Goal: Information Seeking & Learning: Learn about a topic

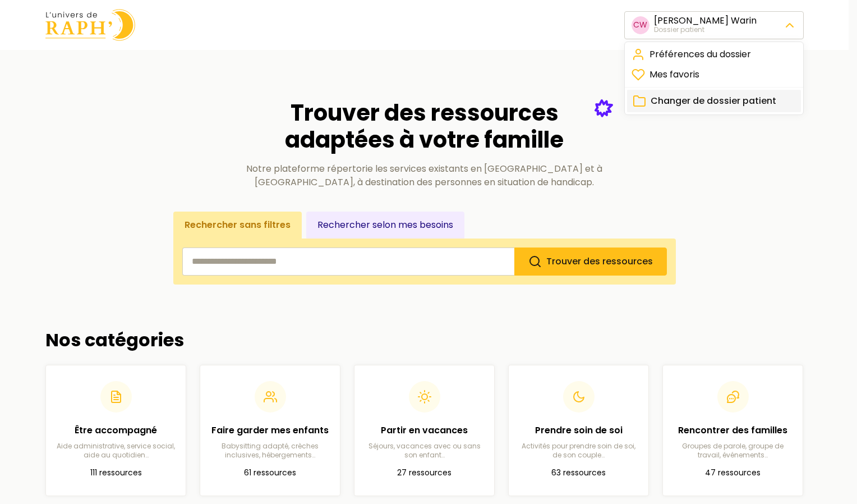
click at [735, 99] on span "Changer de dossier patient" at bounding box center [714, 100] width 126 height 13
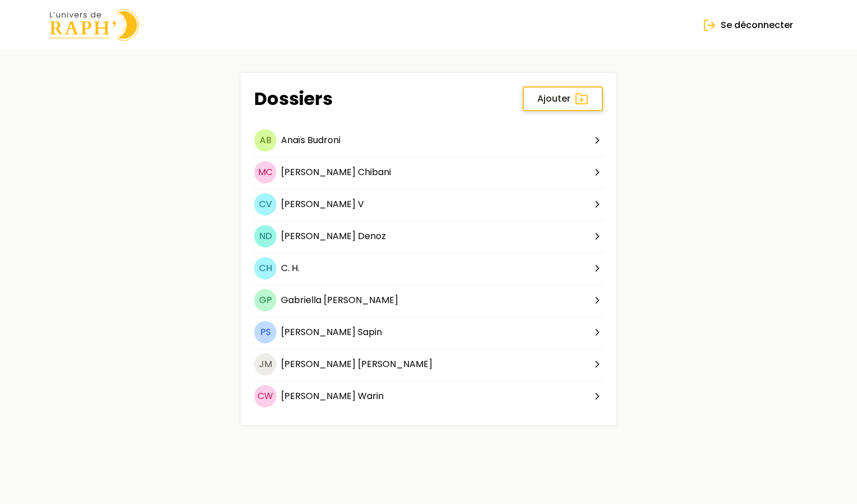
click at [545, 96] on span "Ajouter" at bounding box center [553, 98] width 33 height 13
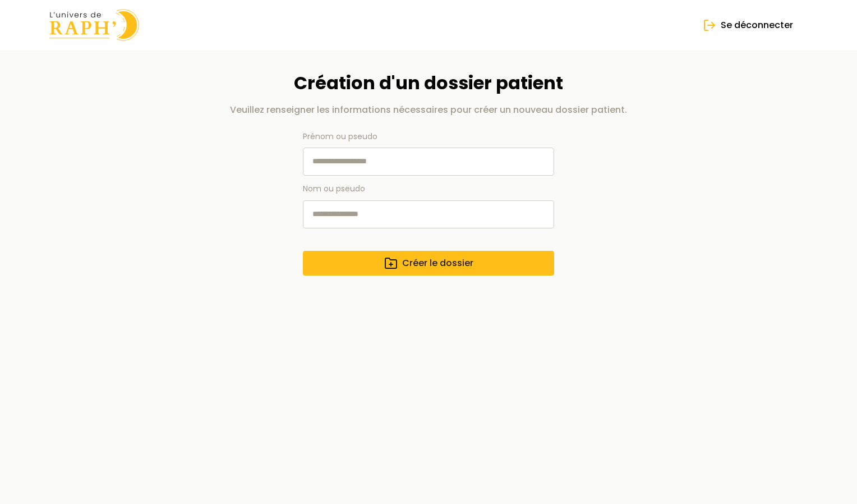
click at [421, 154] on input "Prénom ou pseudo" at bounding box center [428, 161] width 251 height 28
drag, startPoint x: 381, startPoint y: 164, endPoint x: 345, endPoint y: 161, distance: 35.4
click at [345, 161] on input "**********" at bounding box center [428, 161] width 251 height 28
type input "********"
click at [333, 218] on input "Nom ou pseudo" at bounding box center [428, 214] width 251 height 28
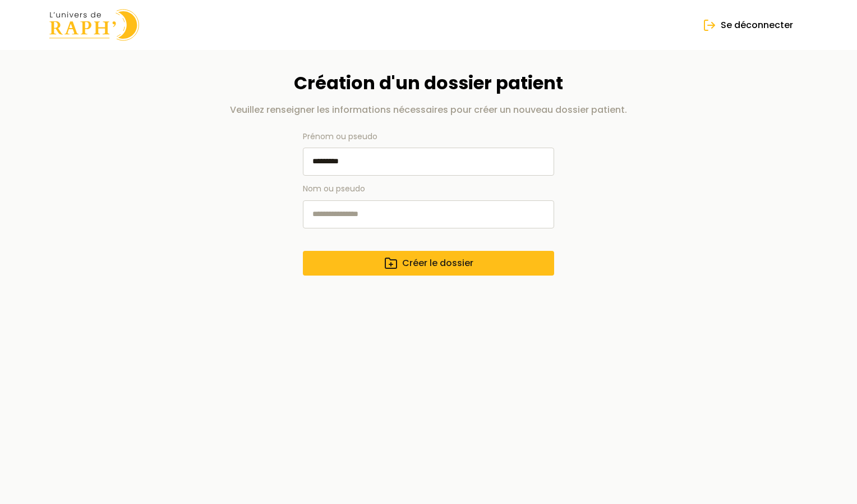
paste input "******"
type input "******"
click at [368, 265] on button "Créer le dossier" at bounding box center [428, 263] width 251 height 25
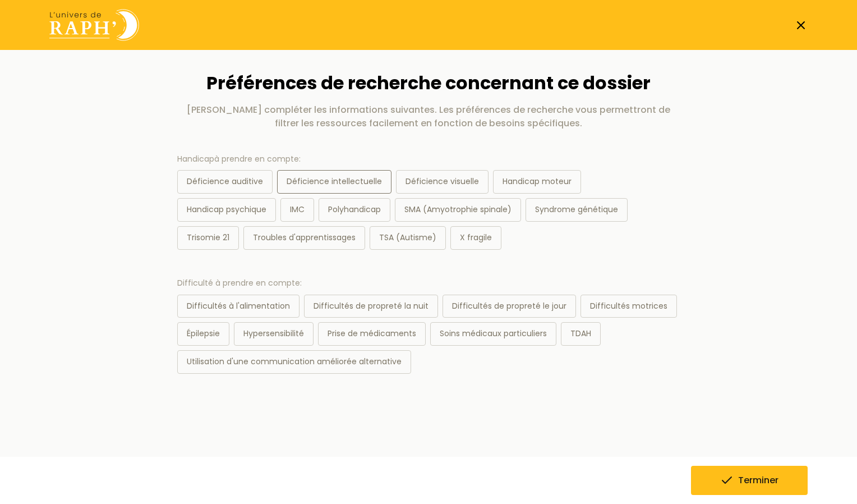
click at [358, 186] on div "Déficience intellectuelle" at bounding box center [334, 182] width 114 height 24
click at [537, 186] on div "Handicap moteur" at bounding box center [537, 182] width 88 height 24
click at [617, 313] on div "Difficultés motrices" at bounding box center [628, 306] width 96 height 24
click at [741, 477] on span "Terminer" at bounding box center [758, 479] width 40 height 13
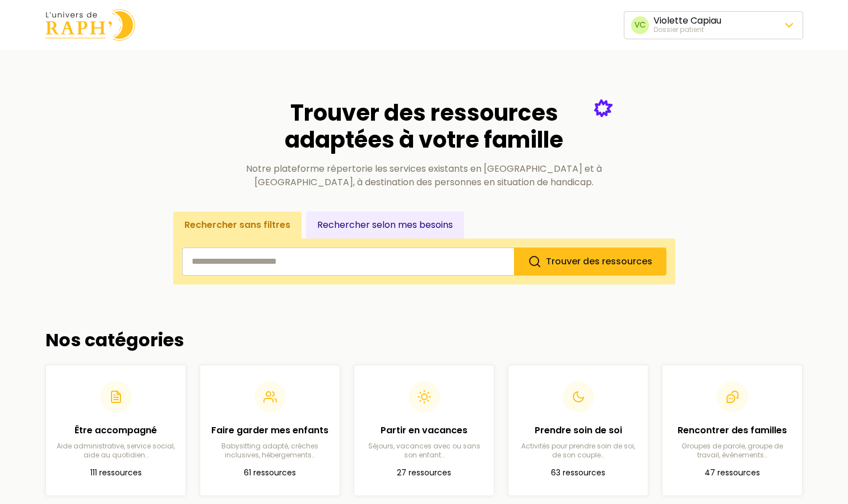
click at [356, 232] on button "Rechercher selon mes besoins" at bounding box center [385, 224] width 158 height 27
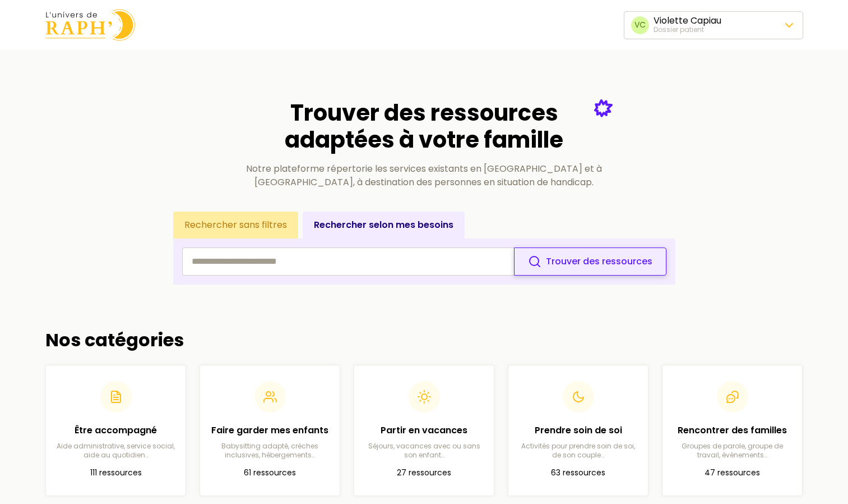
click at [589, 271] on button "Trouver des ressources" at bounding box center [590, 261] width 153 height 28
click at [224, 220] on button "Rechercher sans filtres" at bounding box center [235, 224] width 125 height 27
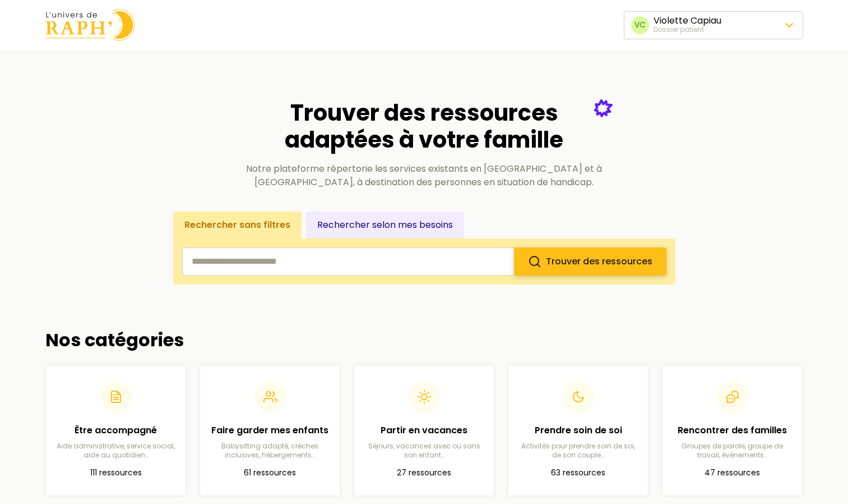
click at [653, 256] on button "Trouver des ressources" at bounding box center [590, 261] width 153 height 28
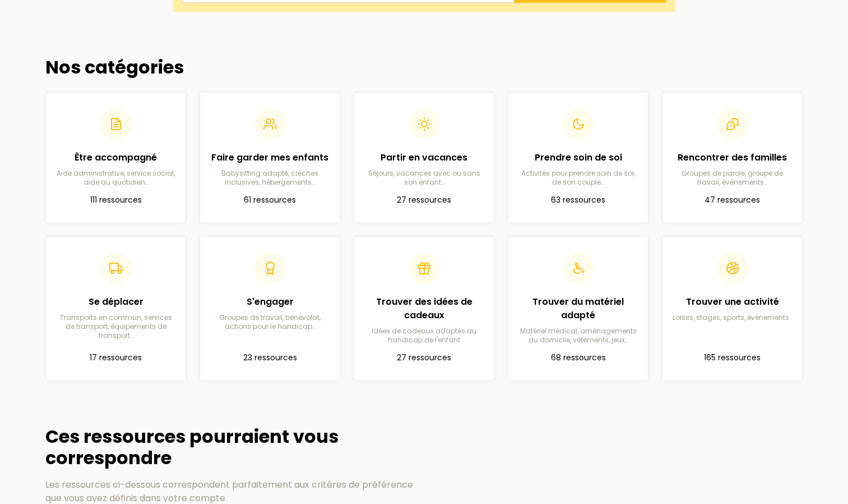
scroll to position [276, 0]
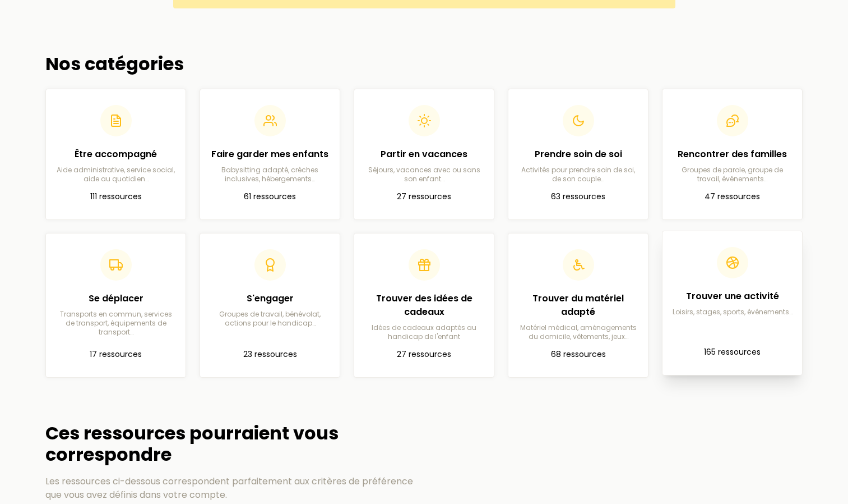
click at [747, 268] on div at bounding box center [732, 262] width 31 height 31
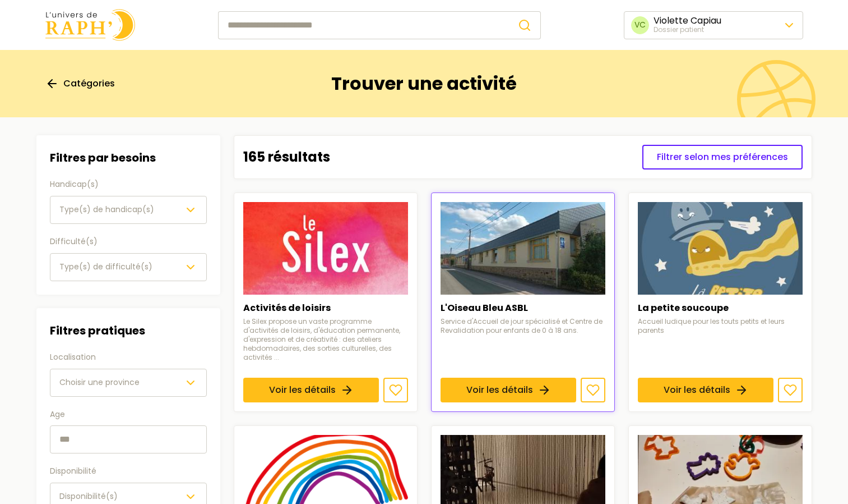
click at [87, 205] on span "Type(s) de handicap(s)" at bounding box center [106, 209] width 95 height 11
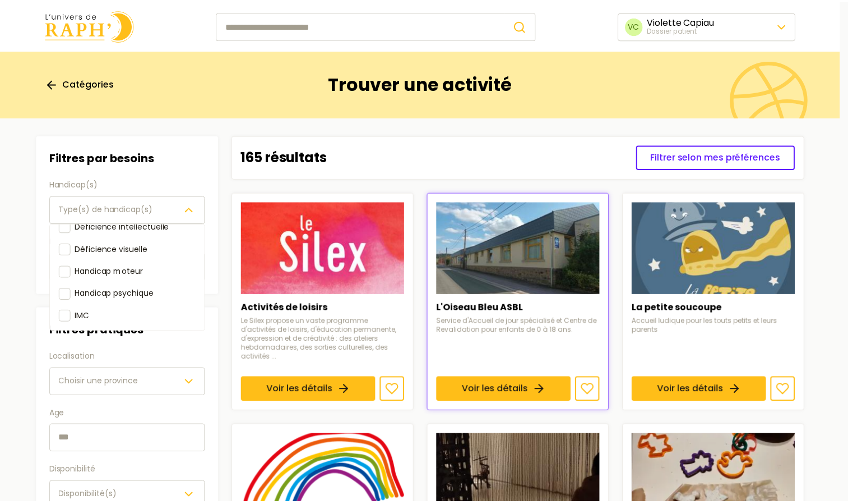
scroll to position [39, 0]
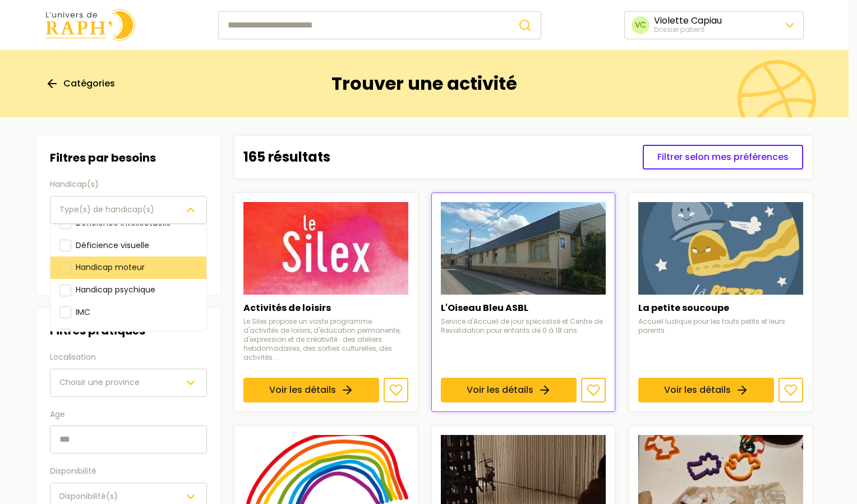
click at [59, 270] on div at bounding box center [65, 268] width 12 height 12
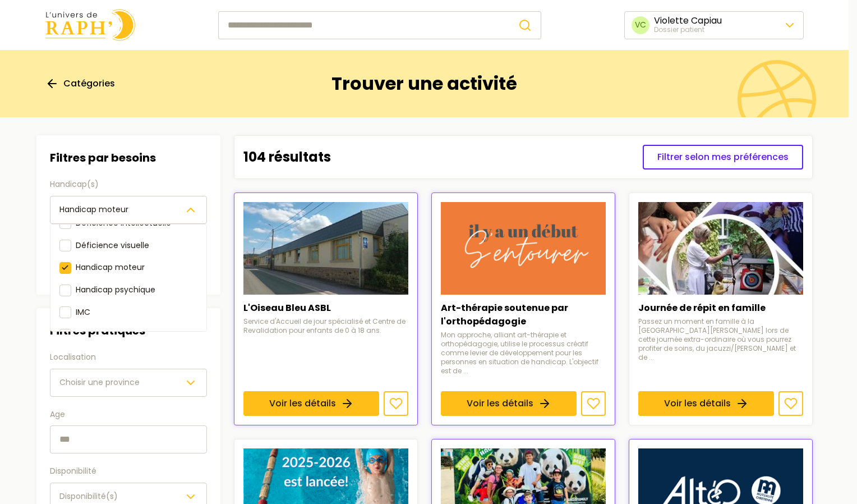
click at [94, 442] on div "Filtres par besoins Handicap(s) Handicap moteur Déficience auditive Déficience …" at bounding box center [128, 329] width 184 height 389
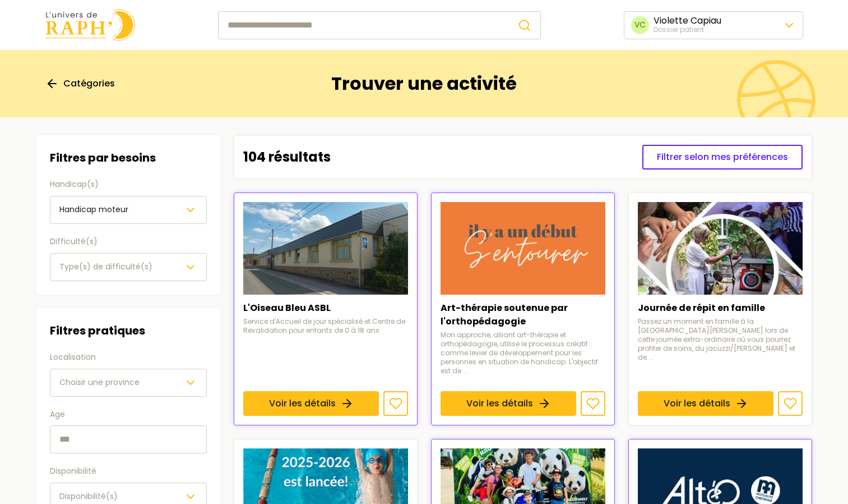
click at [94, 442] on input "text" at bounding box center [128, 439] width 157 height 28
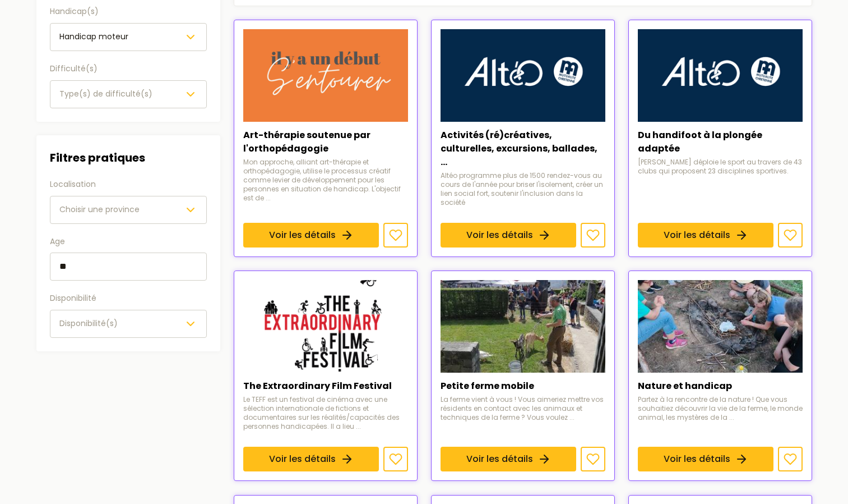
scroll to position [185, 0]
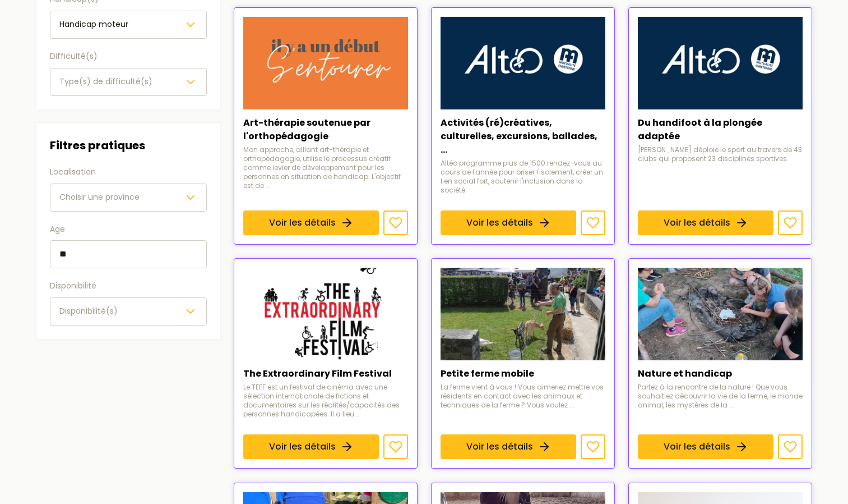
type input "**"
click at [100, 319] on button "Disponibilité(s)" at bounding box center [128, 311] width 157 height 28
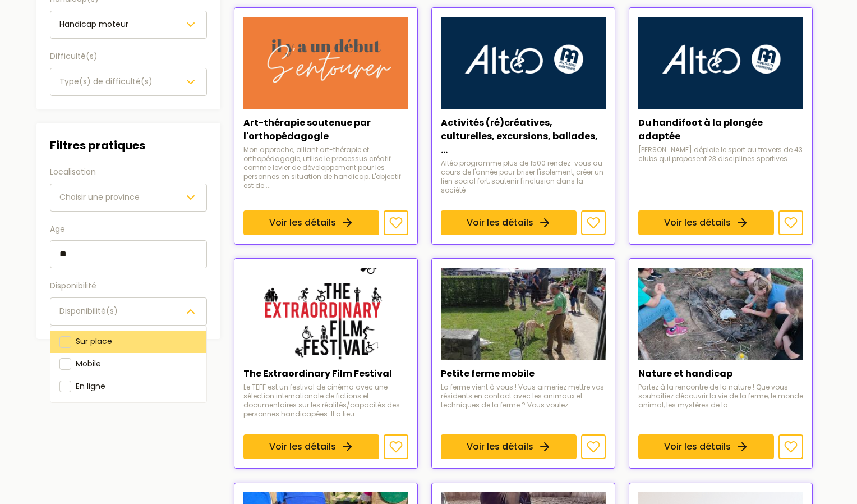
click at [72, 342] on div "Sur place" at bounding box center [128, 341] width 156 height 22
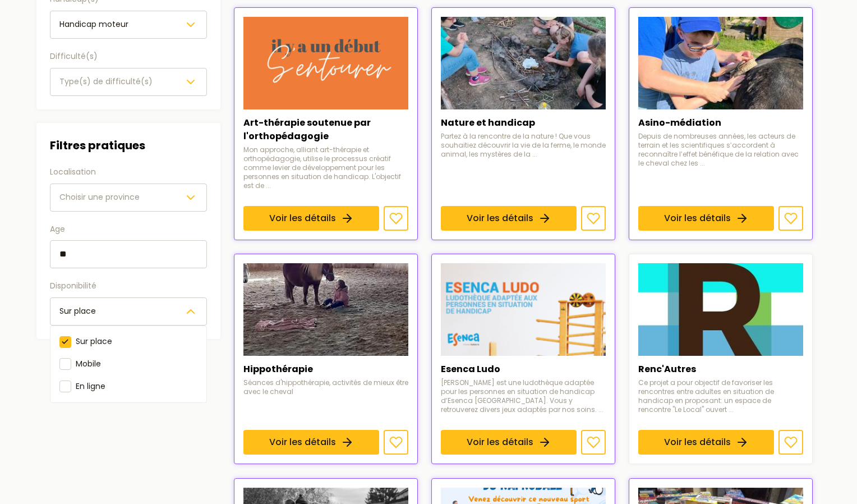
click at [80, 202] on div "Filtres pratiques Localisation Choisir une province Age ** Disponibilité Sur pl…" at bounding box center [128, 230] width 157 height 189
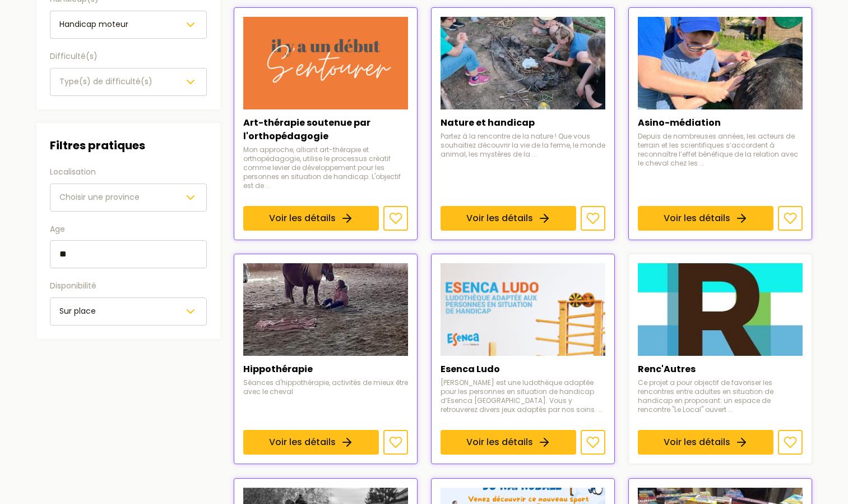
click at [80, 202] on span "Choisir une province" at bounding box center [99, 197] width 80 height 13
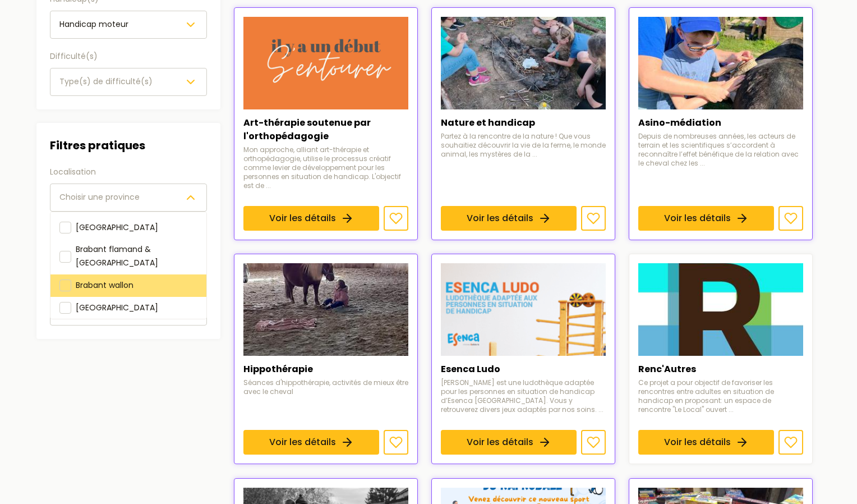
click at [63, 279] on div at bounding box center [65, 285] width 12 height 12
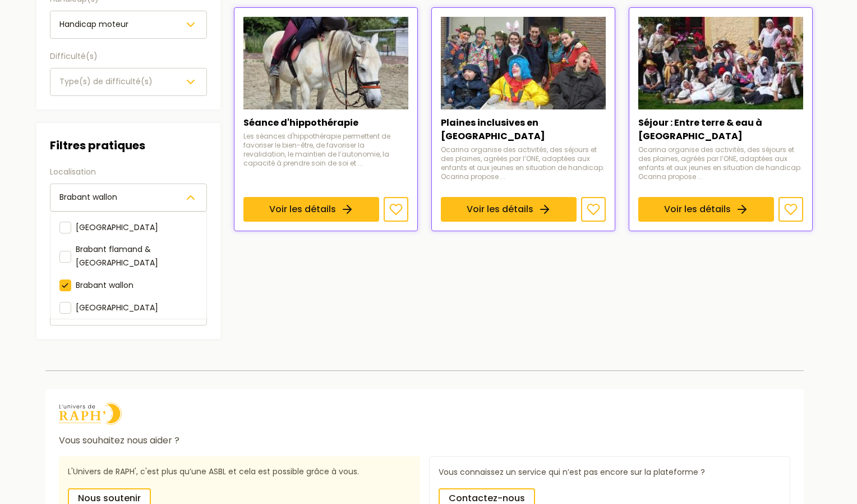
click at [691, 308] on section "Filtres Filtres par besoins Handicap(s) Handicap moteur Difficulté(s) Type(s) d…" at bounding box center [424, 144] width 794 height 425
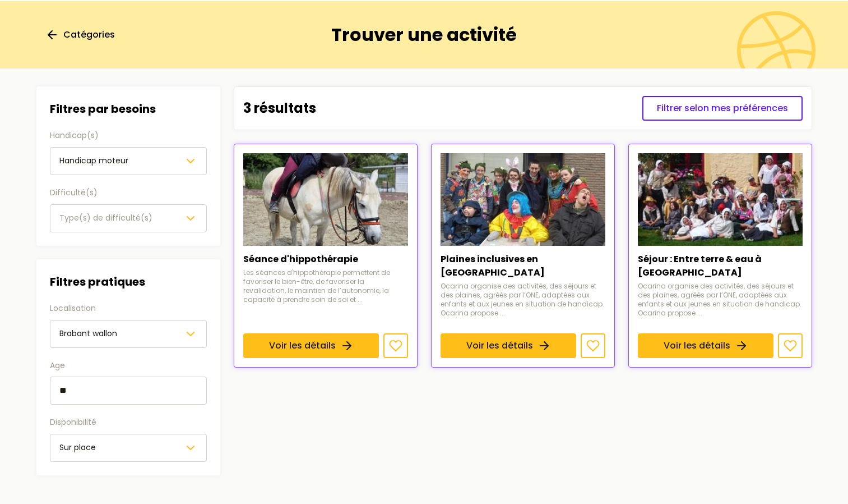
scroll to position [52, 0]
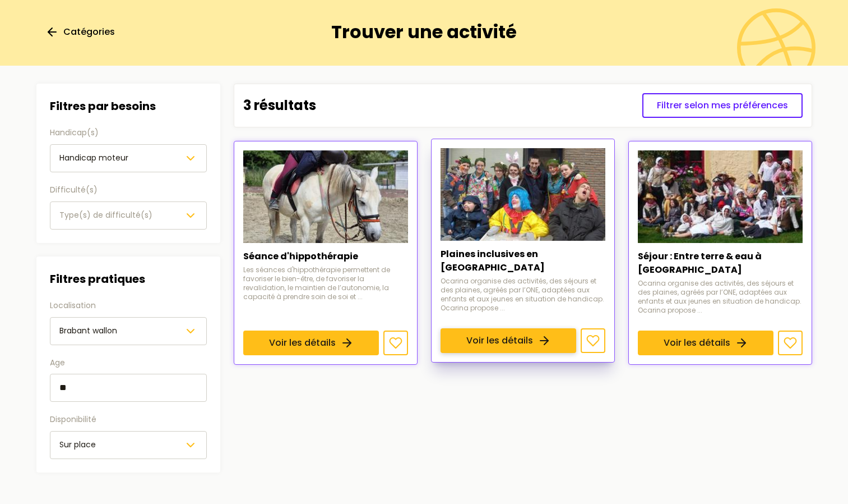
click at [479, 328] on link "Voir les détails" at bounding box center [509, 340] width 136 height 25
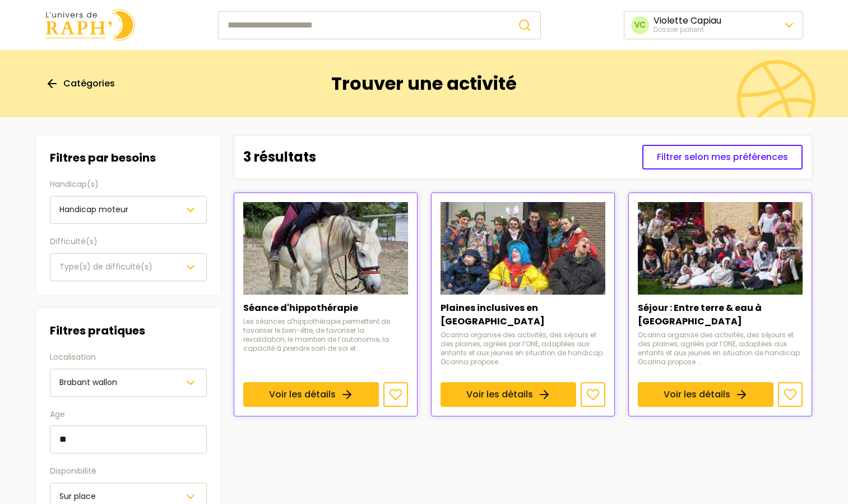
scroll to position [52, 0]
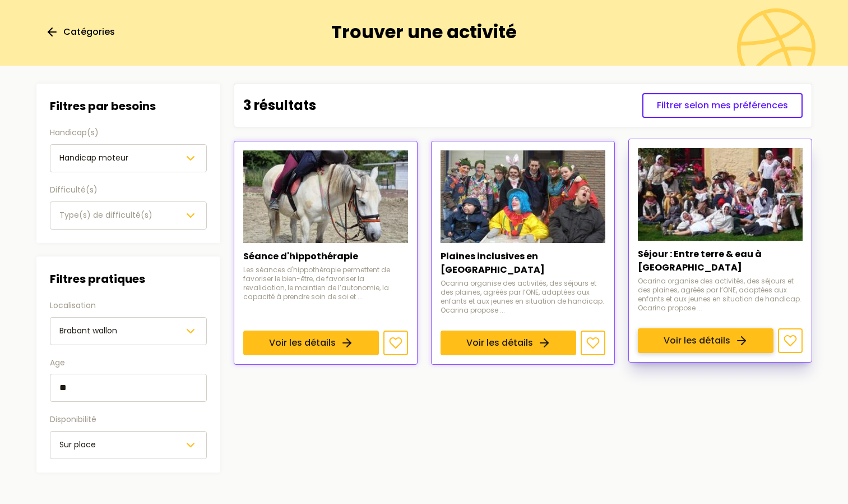
click at [721, 328] on link "Voir les détails" at bounding box center [706, 340] width 136 height 25
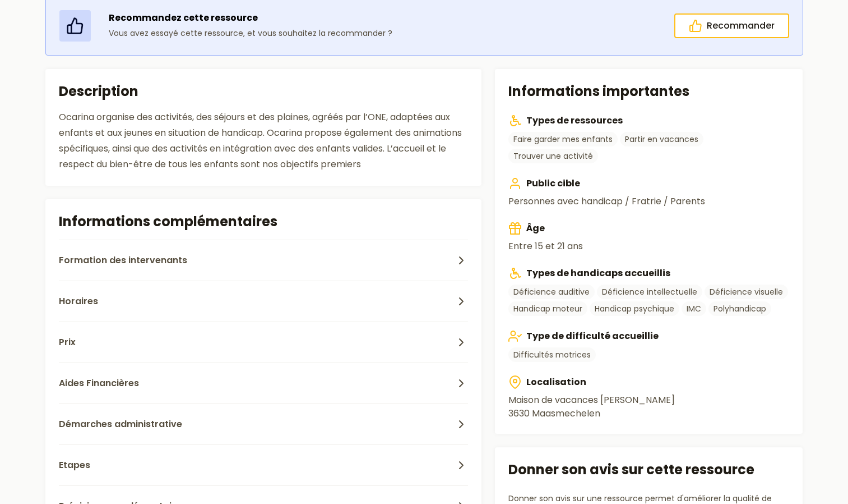
scroll to position [287, 0]
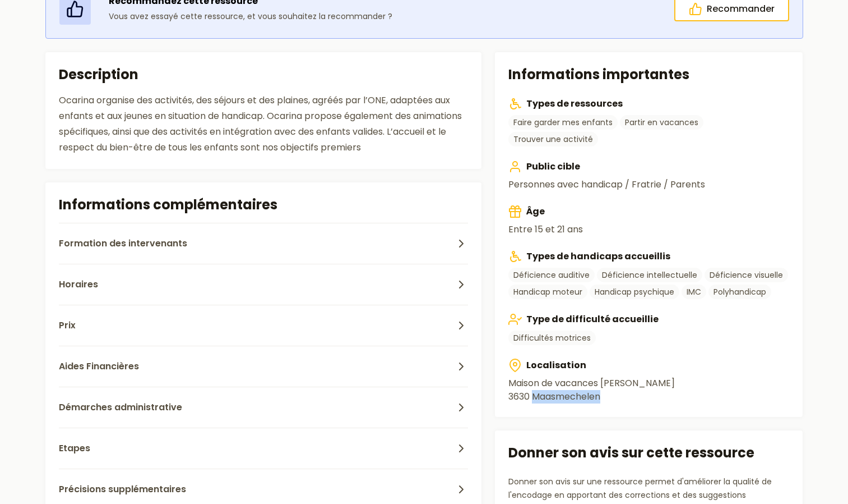
drag, startPoint x: 611, startPoint y: 369, endPoint x: 534, endPoint y: 370, distance: 76.3
click at [534, 376] on address "Maison de vacances Fabiola 3630 Maasmechelen" at bounding box center [649, 389] width 281 height 27
copy address "Maasmechelen"
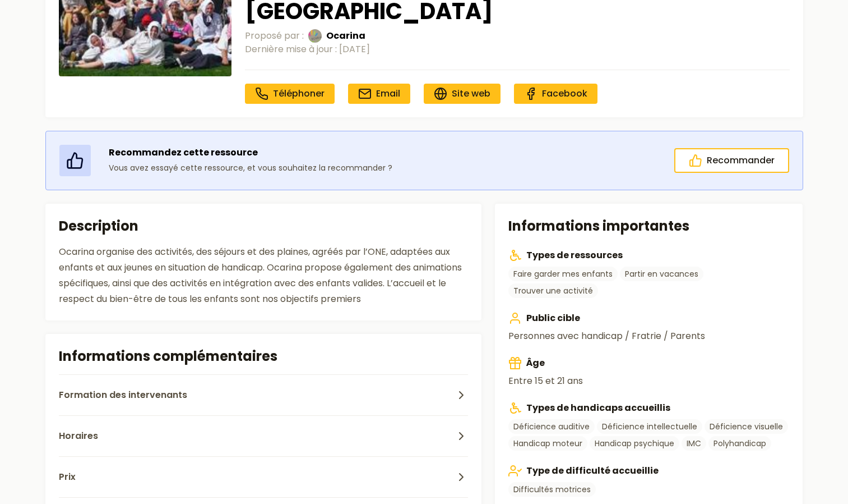
scroll to position [0, 0]
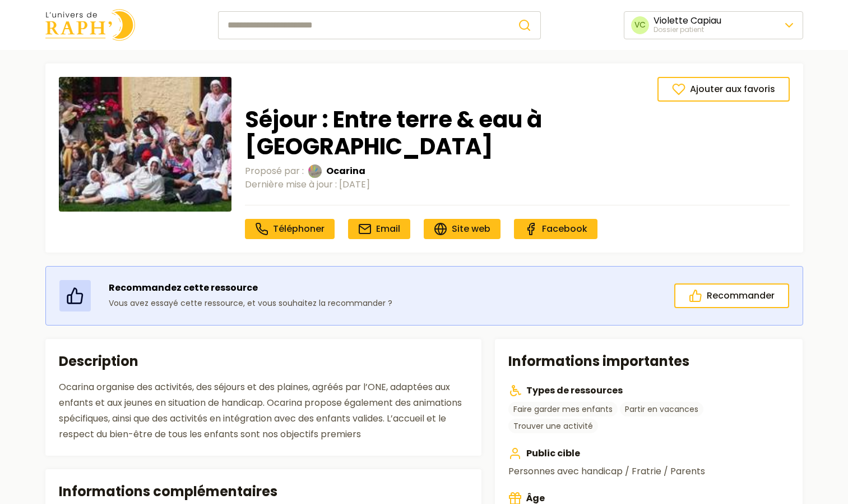
scroll to position [52, 0]
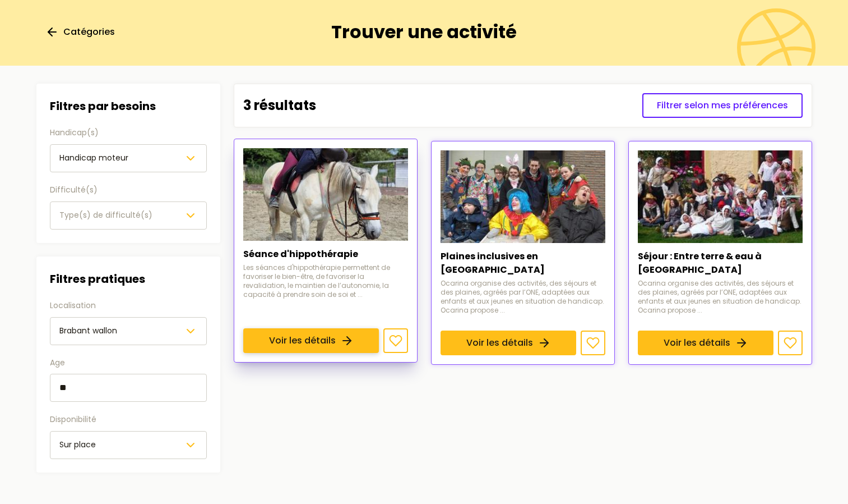
click at [356, 328] on link "Voir les détails" at bounding box center [311, 340] width 136 height 25
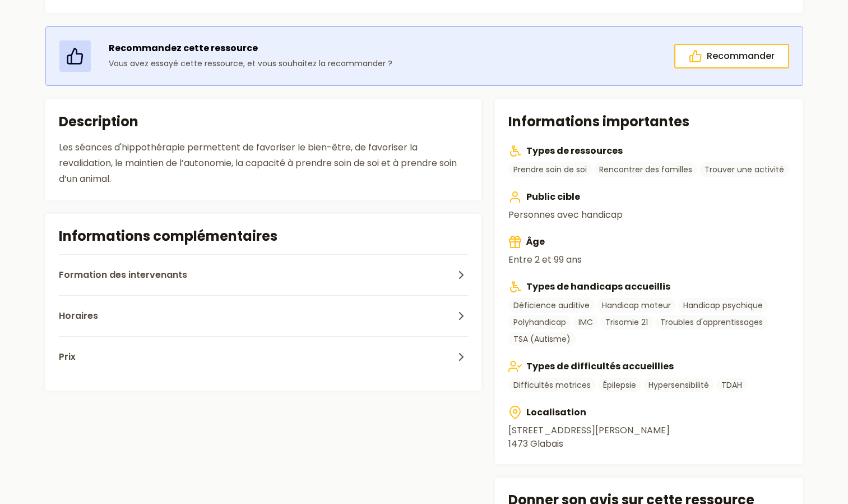
scroll to position [216, 0]
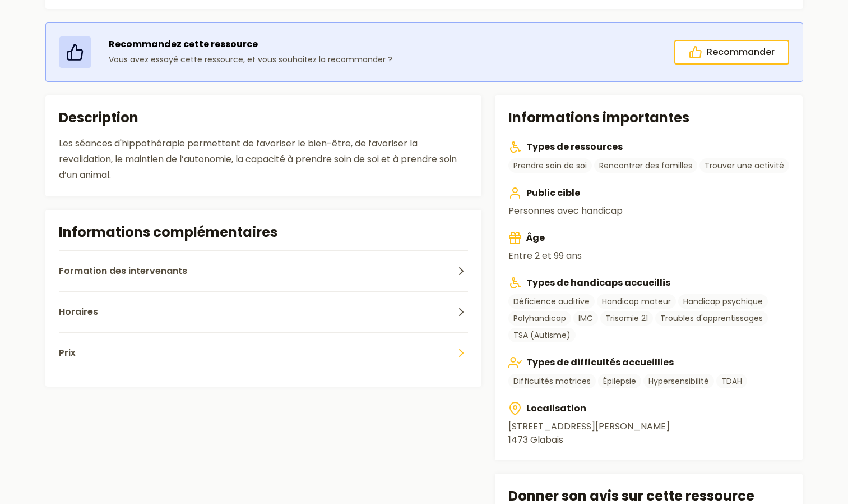
click at [67, 362] on button "Prix" at bounding box center [264, 352] width 410 height 41
click at [109, 277] on span "Formation des intervenants" at bounding box center [123, 270] width 128 height 13
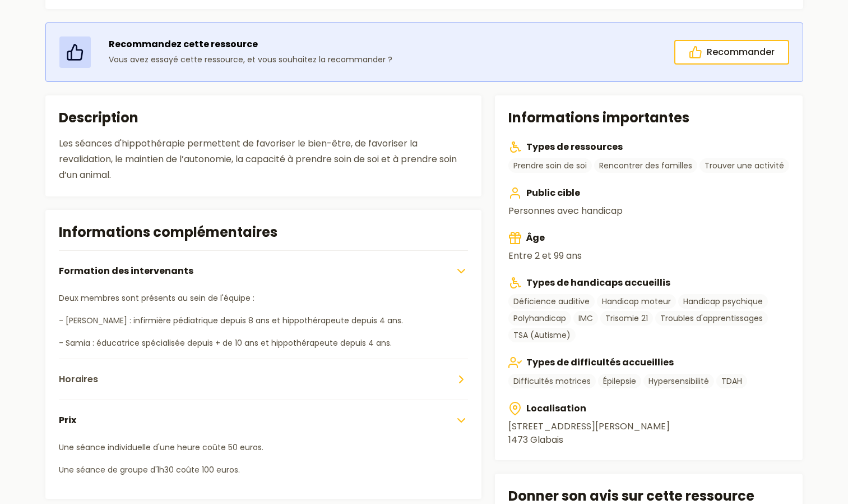
click at [122, 381] on button "Horaires" at bounding box center [264, 378] width 410 height 41
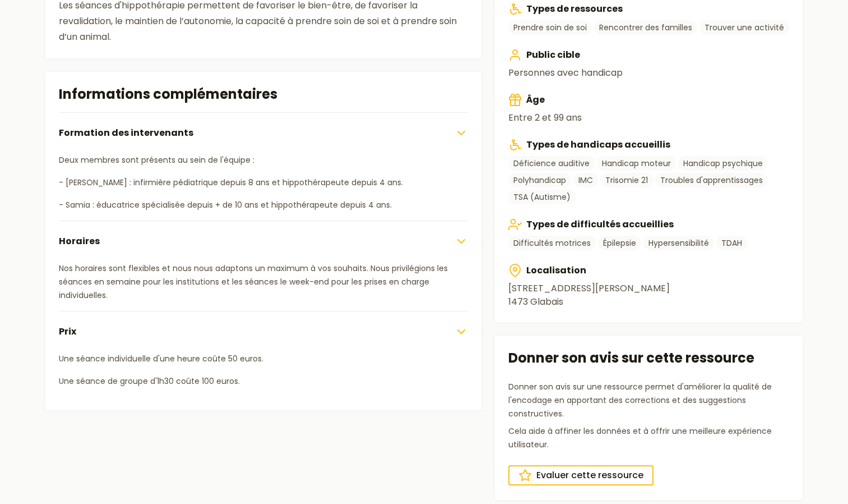
scroll to position [357, 0]
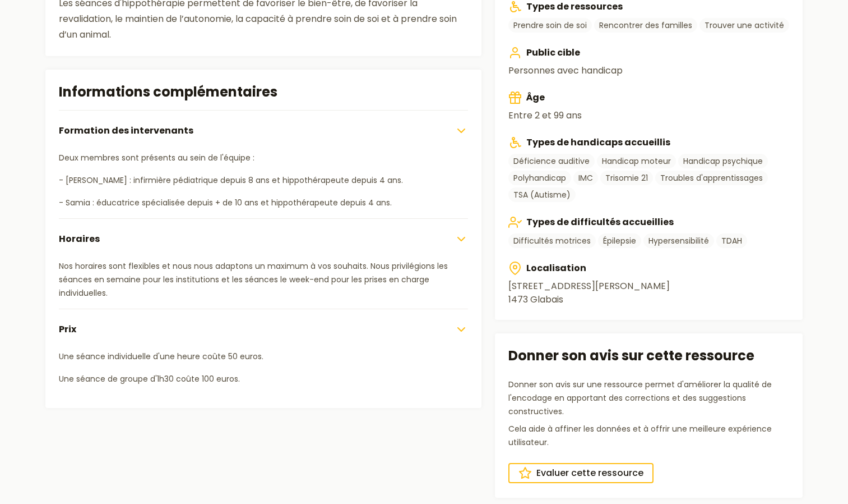
scroll to position [52, 0]
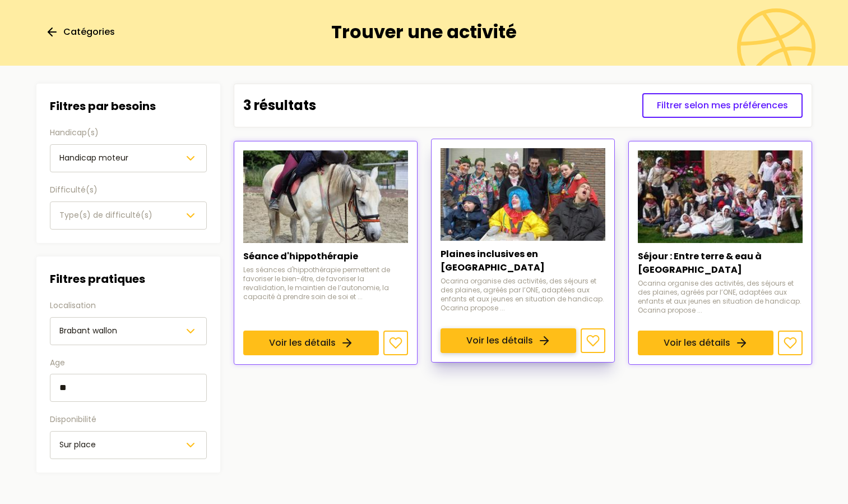
click at [556, 328] on link "Voir les détails" at bounding box center [509, 340] width 136 height 25
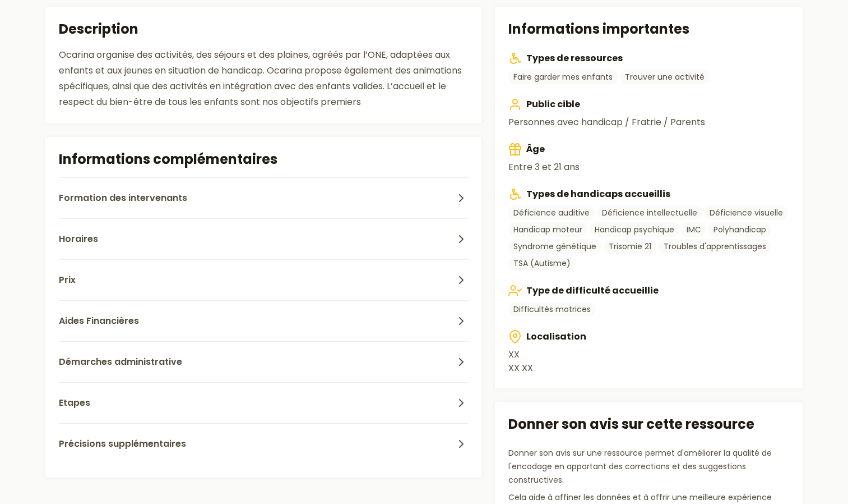
scroll to position [313, 0]
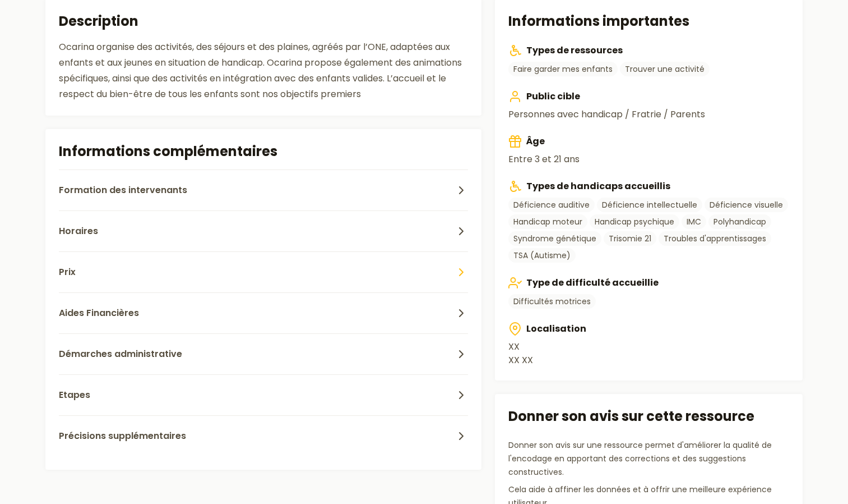
click at [240, 259] on button "Prix" at bounding box center [264, 271] width 410 height 41
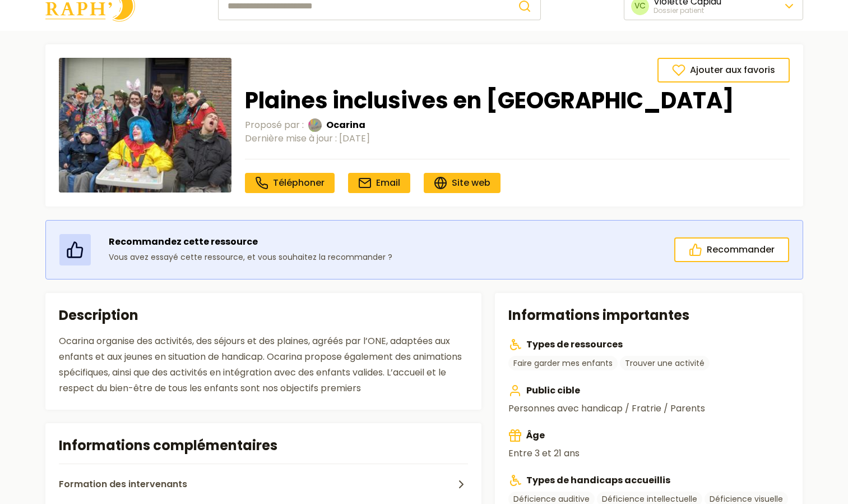
scroll to position [18, 0]
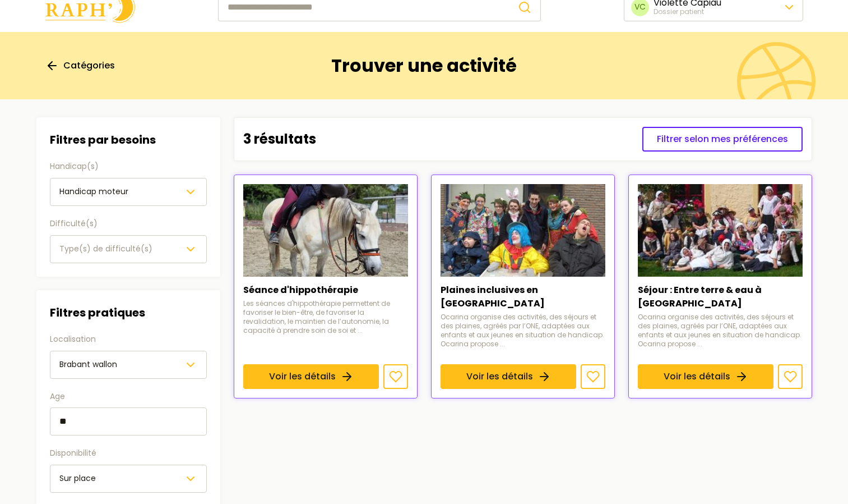
scroll to position [52, 0]
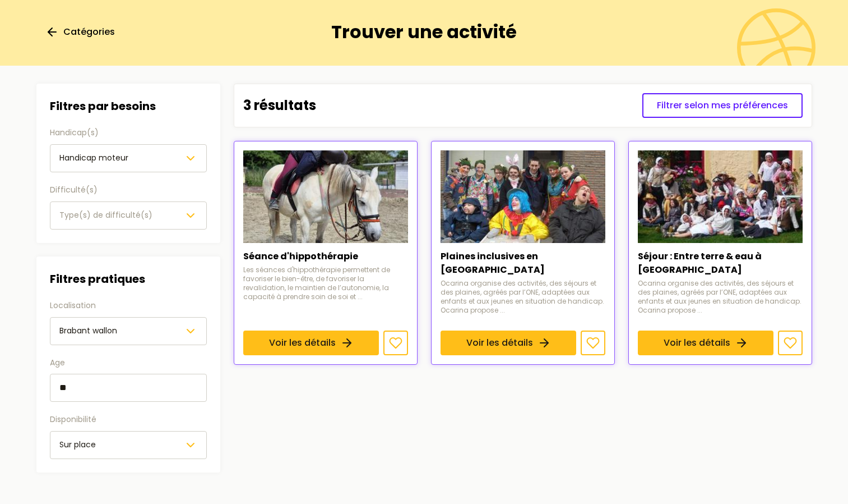
click at [185, 167] on button "Handicap moteur" at bounding box center [128, 158] width 157 height 28
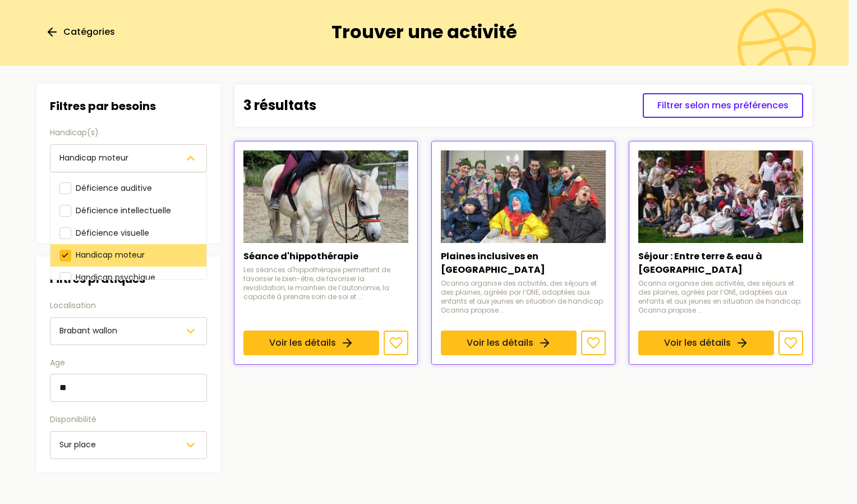
click at [68, 254] on div at bounding box center [65, 256] width 12 height 12
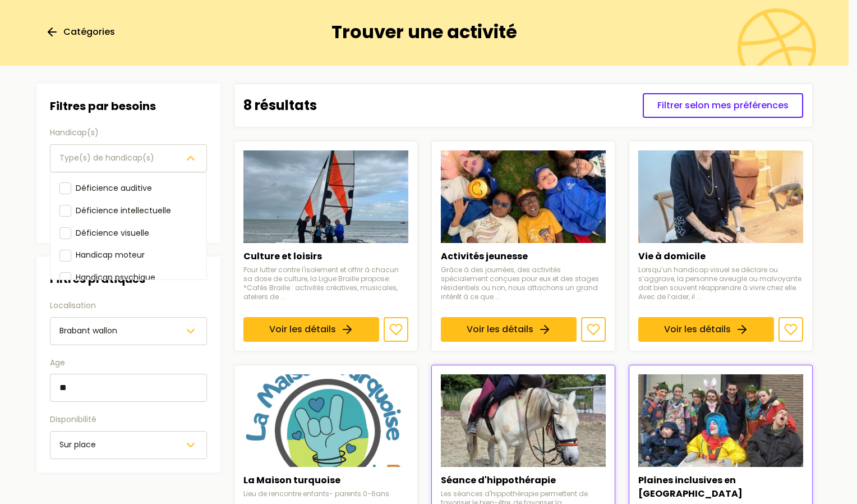
click at [192, 299] on div "Filtres par besoins Handicap(s) Type(s) de handicap(s) Déficience auditive Défi…" at bounding box center [128, 278] width 184 height 389
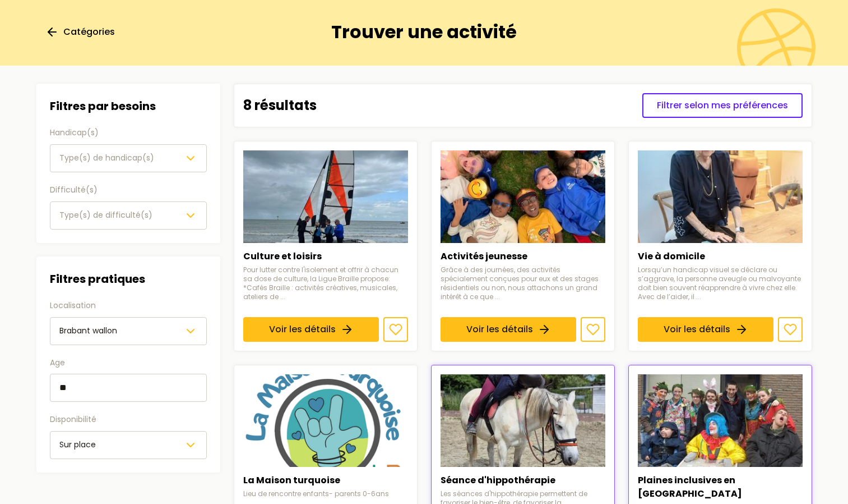
click at [165, 222] on div "Type(s) de difficulté(s)" at bounding box center [128, 215] width 138 height 13
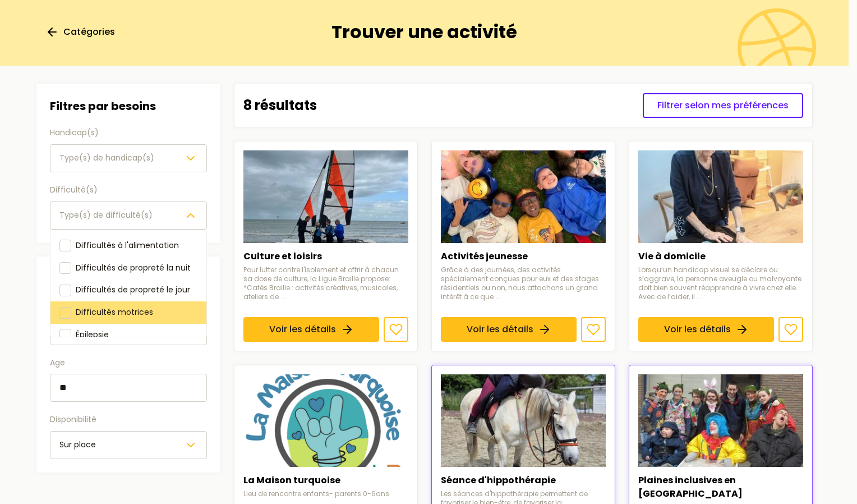
click at [62, 310] on div at bounding box center [65, 313] width 12 height 12
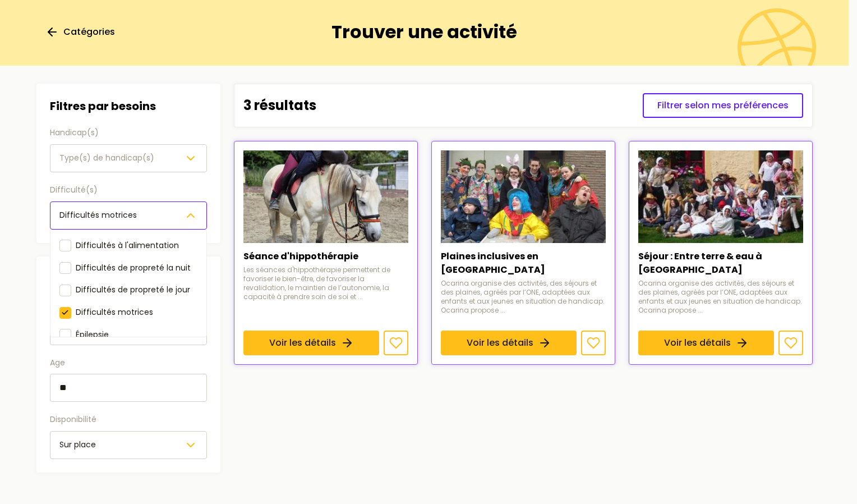
click at [548, 235] on section "Filtres Filtres par besoins Handicap(s) Type(s) de handicap(s) Difficulté(s) Di…" at bounding box center [424, 278] width 794 height 425
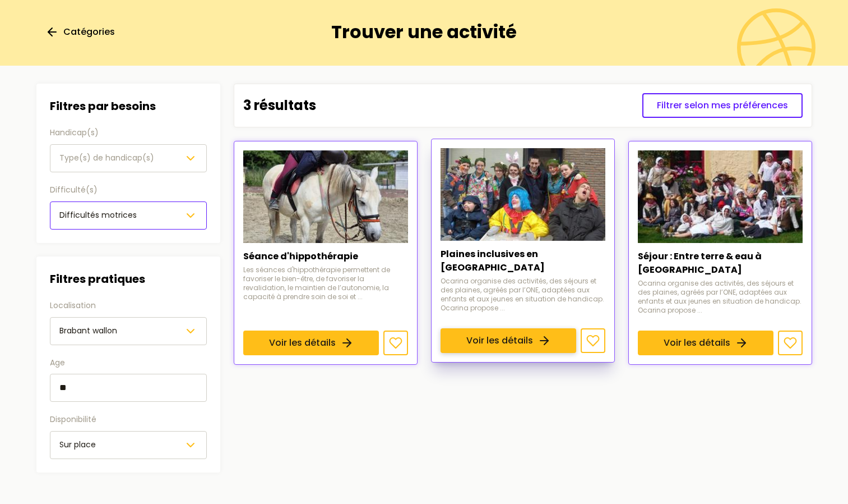
click at [516, 328] on link "Voir les détails" at bounding box center [509, 340] width 136 height 25
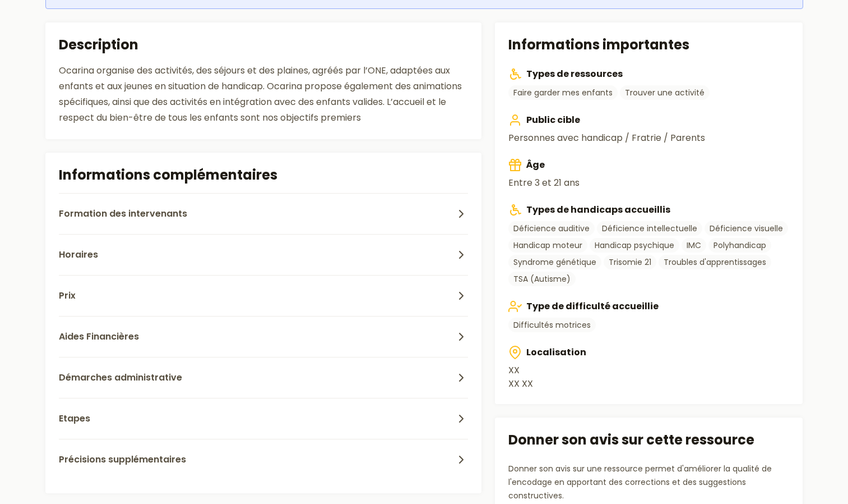
scroll to position [290, 0]
click at [239, 296] on button "Prix" at bounding box center [264, 294] width 410 height 41
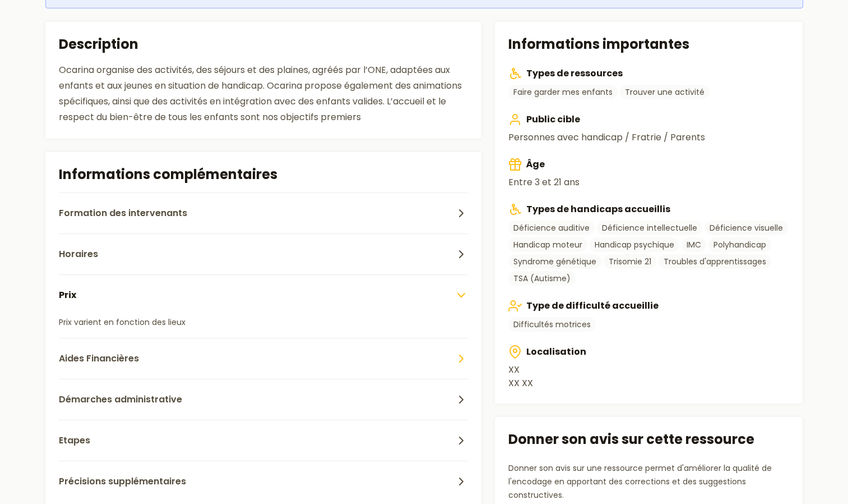
click at [213, 352] on button "Aides Financières" at bounding box center [264, 358] width 410 height 41
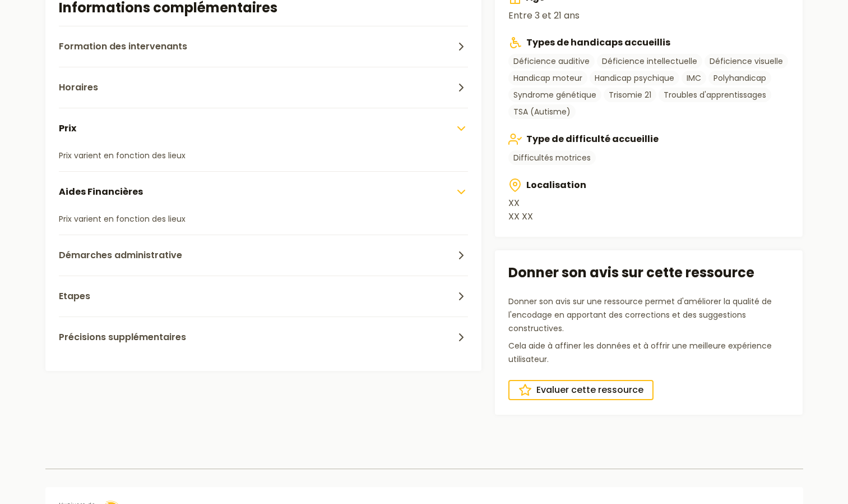
scroll to position [467, 0]
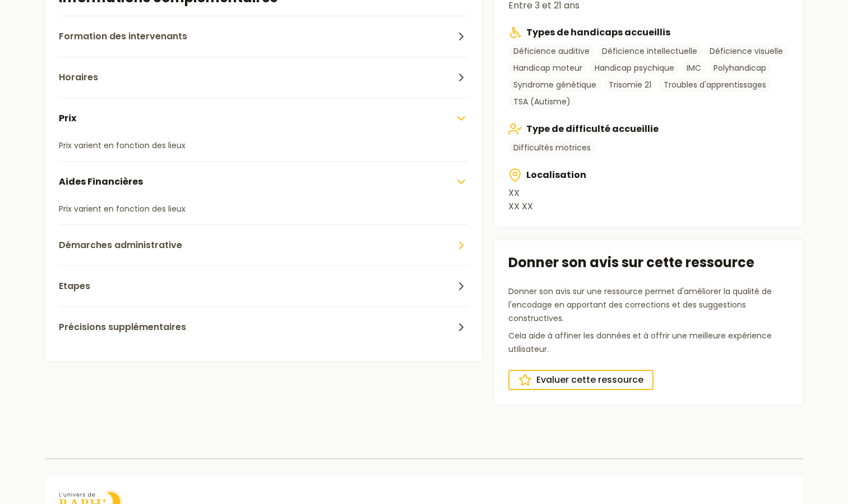
click at [211, 245] on button "Démarches administrative" at bounding box center [264, 244] width 410 height 41
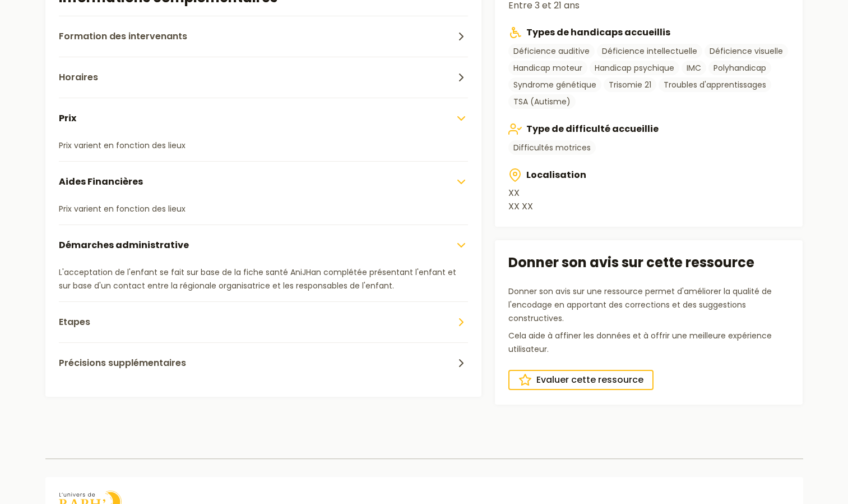
click at [196, 308] on button "Etapes" at bounding box center [264, 321] width 410 height 41
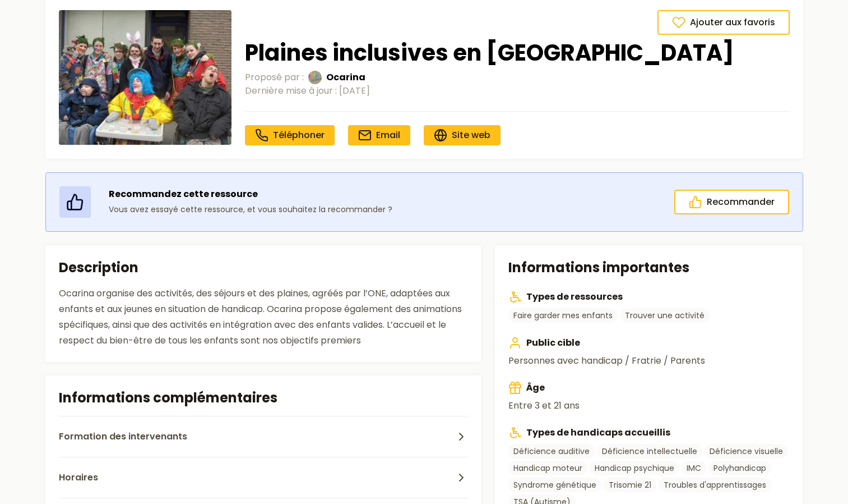
scroll to position [0, 0]
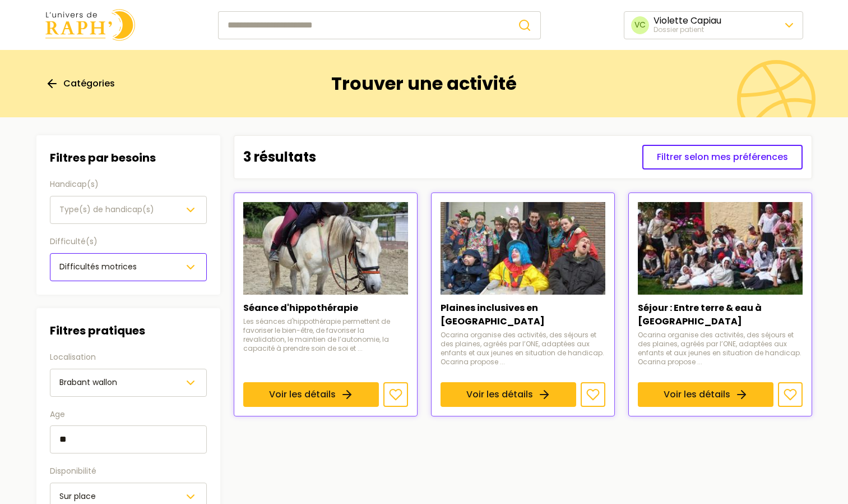
scroll to position [52, 0]
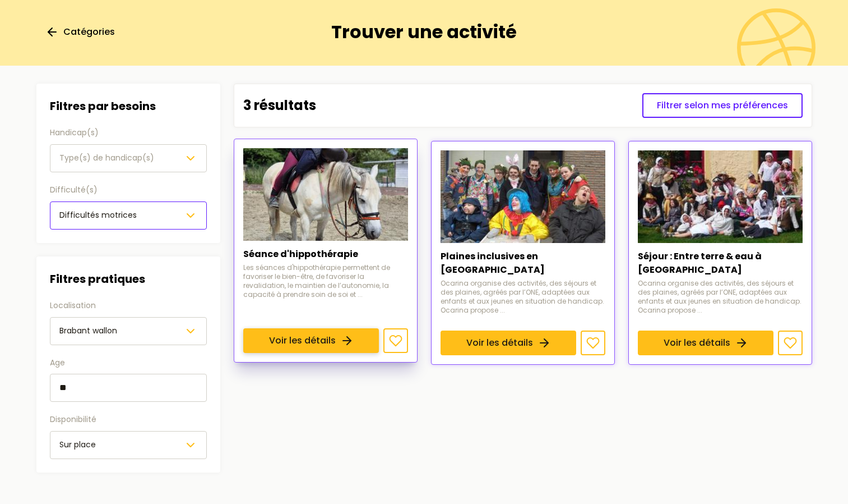
click at [379, 328] on link "Voir les détails" at bounding box center [311, 340] width 136 height 25
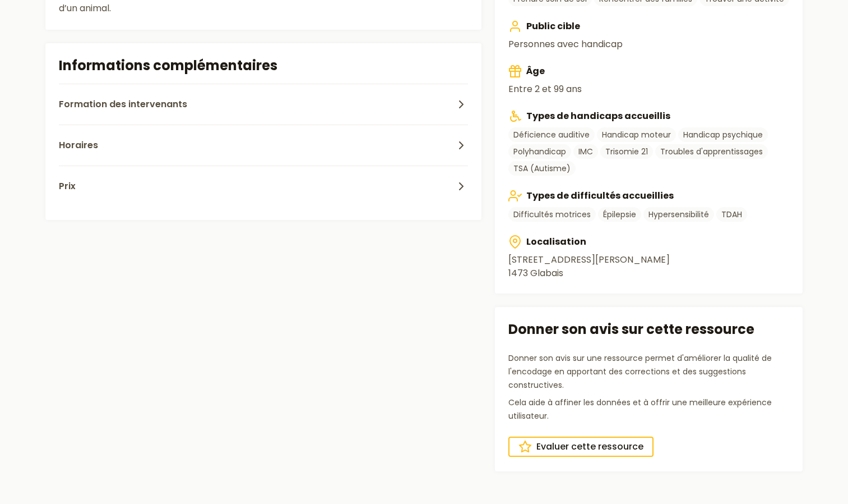
scroll to position [363, 0]
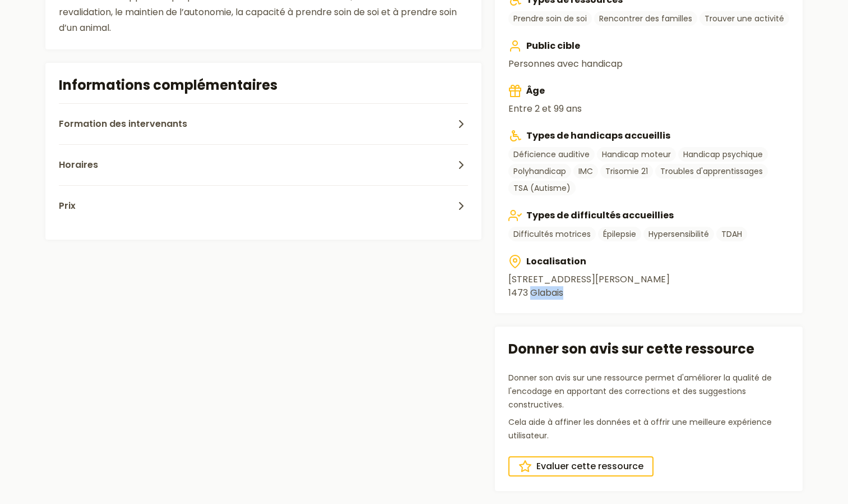
drag, startPoint x: 579, startPoint y: 293, endPoint x: 532, endPoint y: 291, distance: 47.1
click at [532, 291] on address "Avenue [PERSON_NAME] 20 1473 Glabais" at bounding box center [649, 286] width 281 height 27
copy address "Glabais"
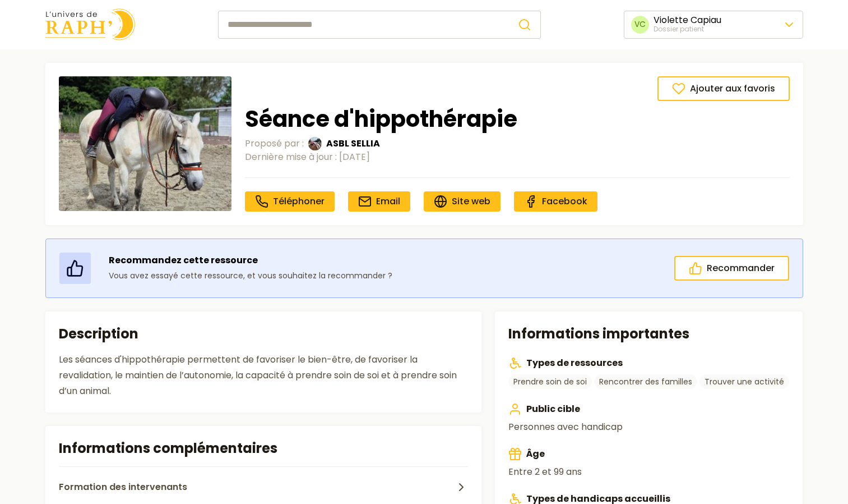
scroll to position [0, 0]
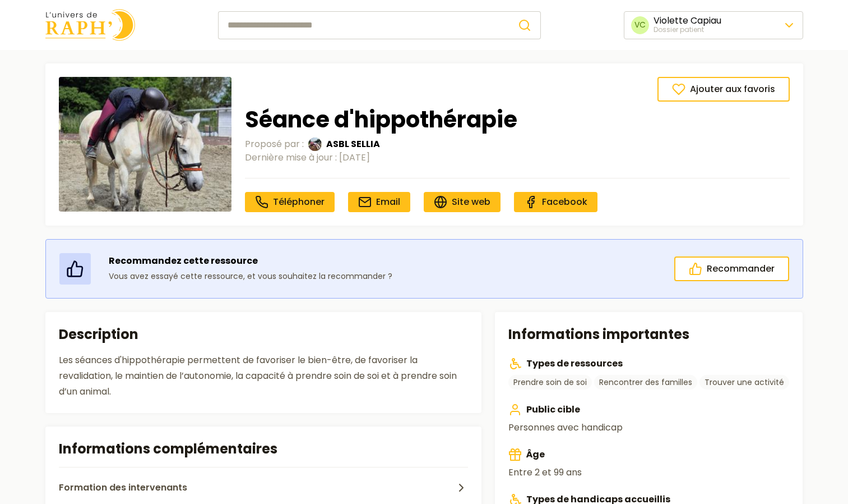
click at [317, 31] on input "search" at bounding box center [363, 25] width 291 height 28
type input "**********"
click at [509, 11] on button "submit" at bounding box center [525, 25] width 32 height 28
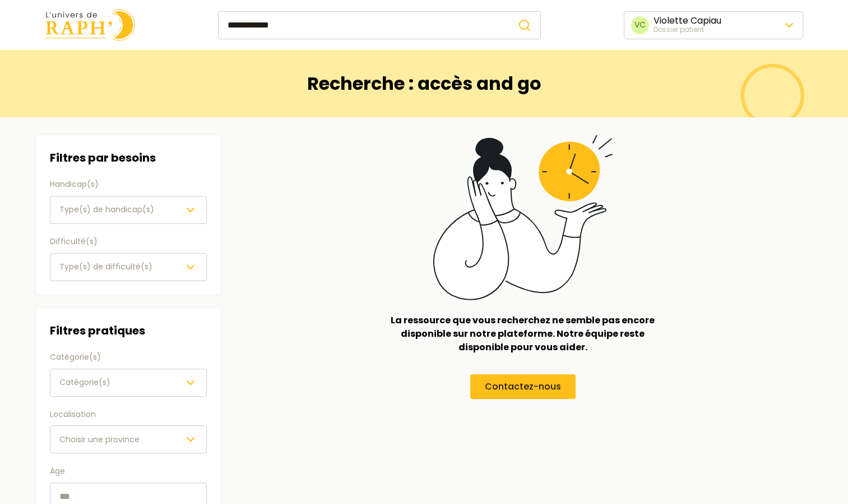
click at [398, 20] on input "**********" at bounding box center [363, 25] width 291 height 28
drag, startPoint x: 354, startPoint y: 29, endPoint x: 217, endPoint y: 22, distance: 137.0
click at [217, 22] on div "**********" at bounding box center [424, 25] width 794 height 32
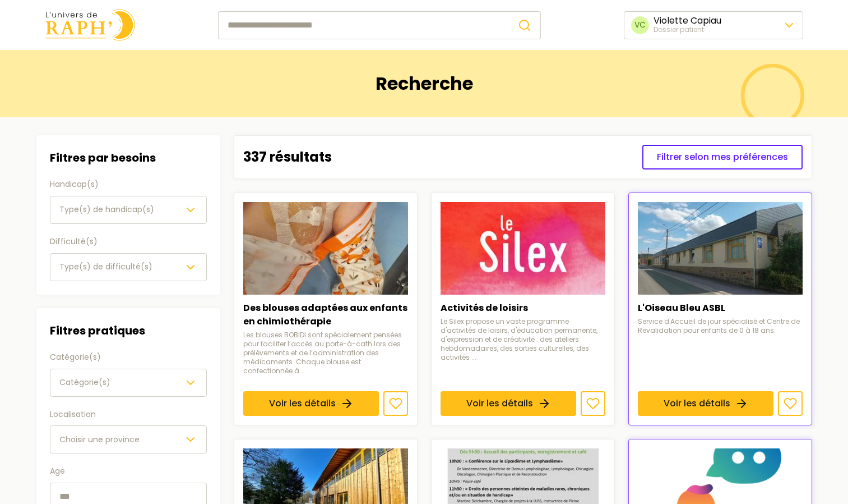
click at [307, 25] on input "search" at bounding box center [363, 25] width 291 height 28
paste input "**********"
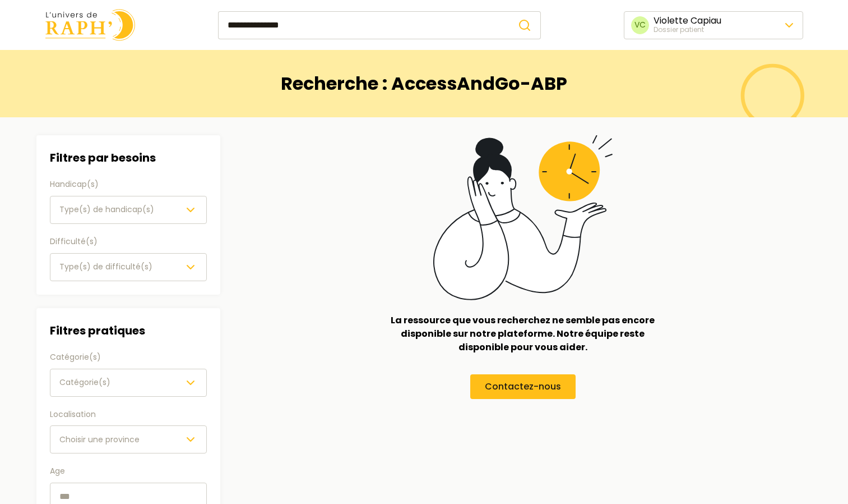
drag, startPoint x: 340, startPoint y: 26, endPoint x: 292, endPoint y: 23, distance: 48.3
click at [292, 23] on input "**********" at bounding box center [363, 25] width 291 height 28
type input "*"
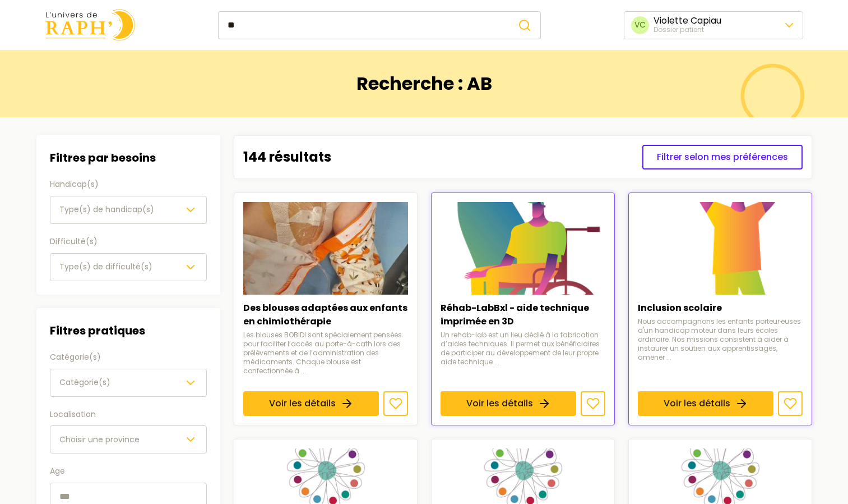
type input "*"
